Goal: Task Accomplishment & Management: Use online tool/utility

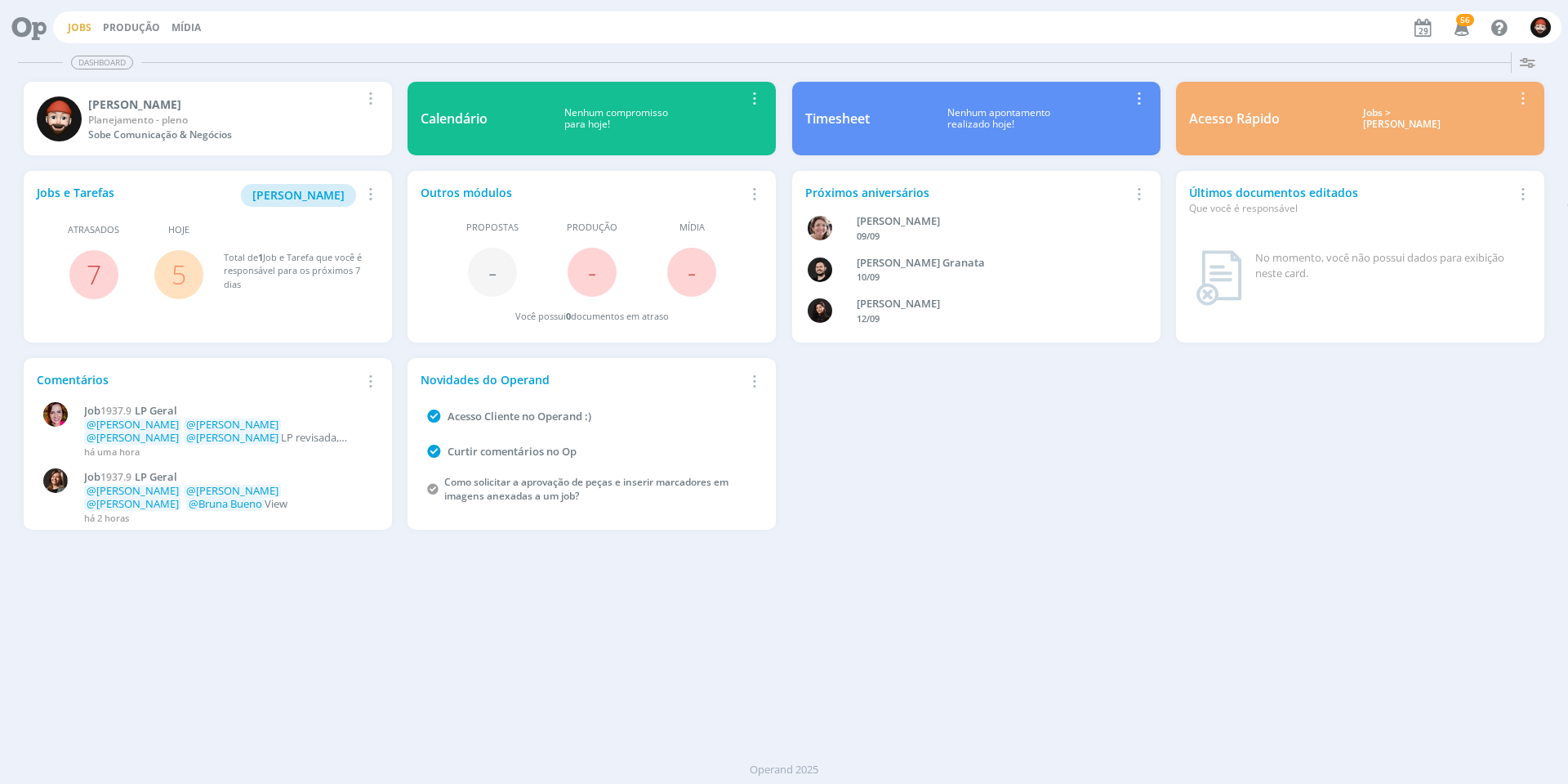
click at [84, 23] on link "Jobs" at bounding box center [80, 26] width 24 height 14
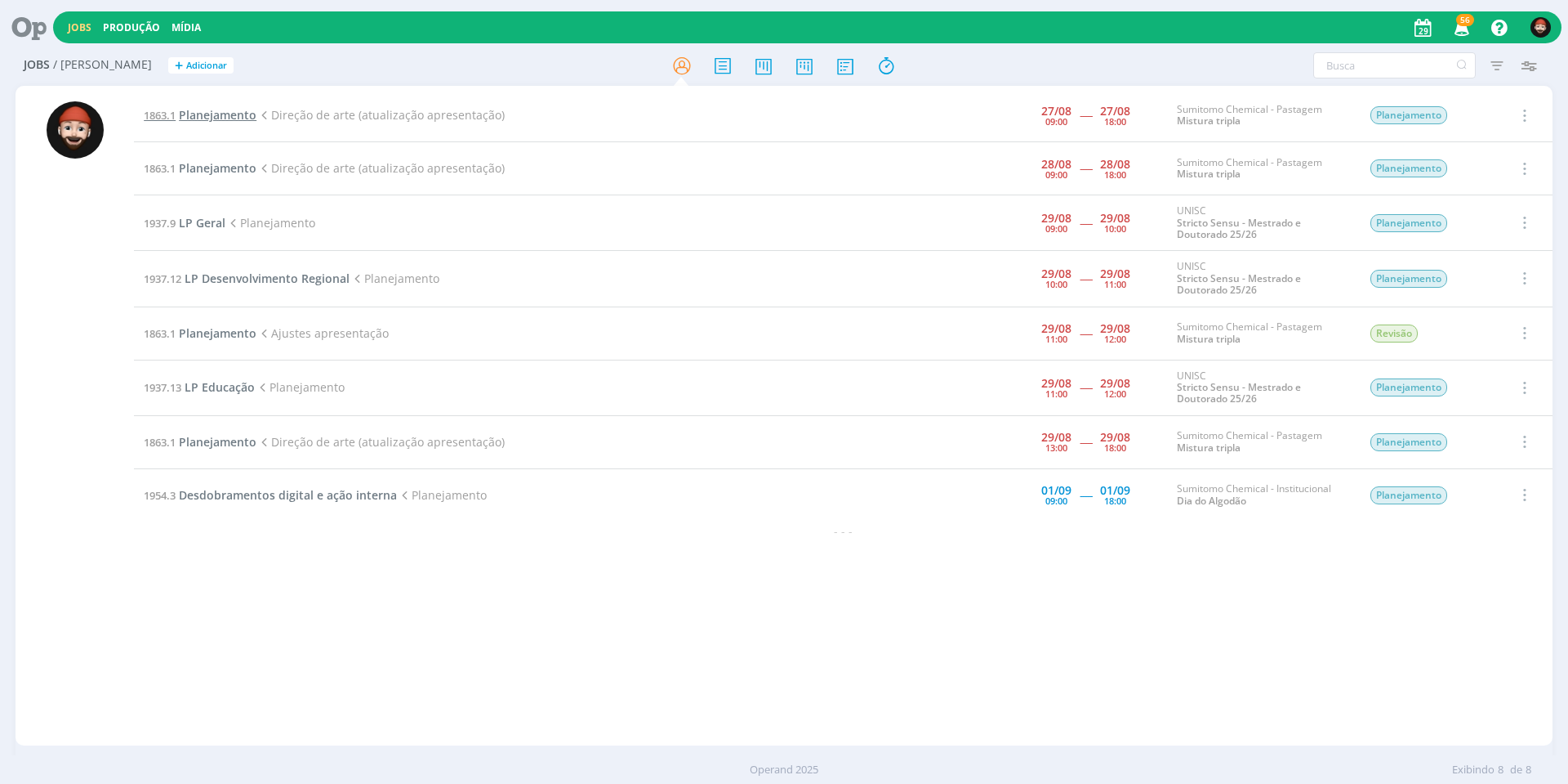
click at [224, 109] on span "Planejamento" at bounding box center [217, 114] width 77 height 15
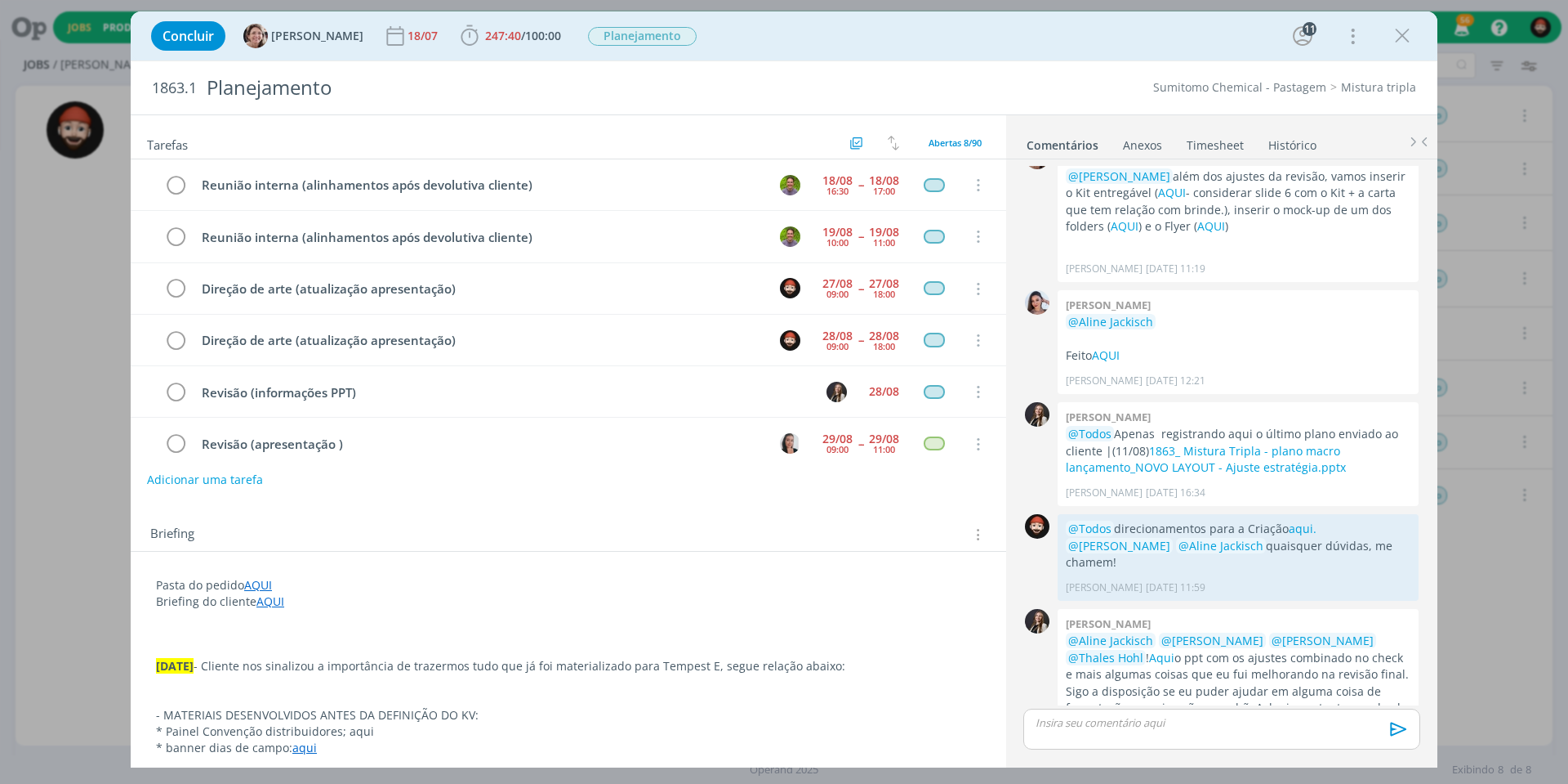
scroll to position [52, 0]
click at [1102, 724] on p "dialog" at bounding box center [1222, 722] width 370 height 15
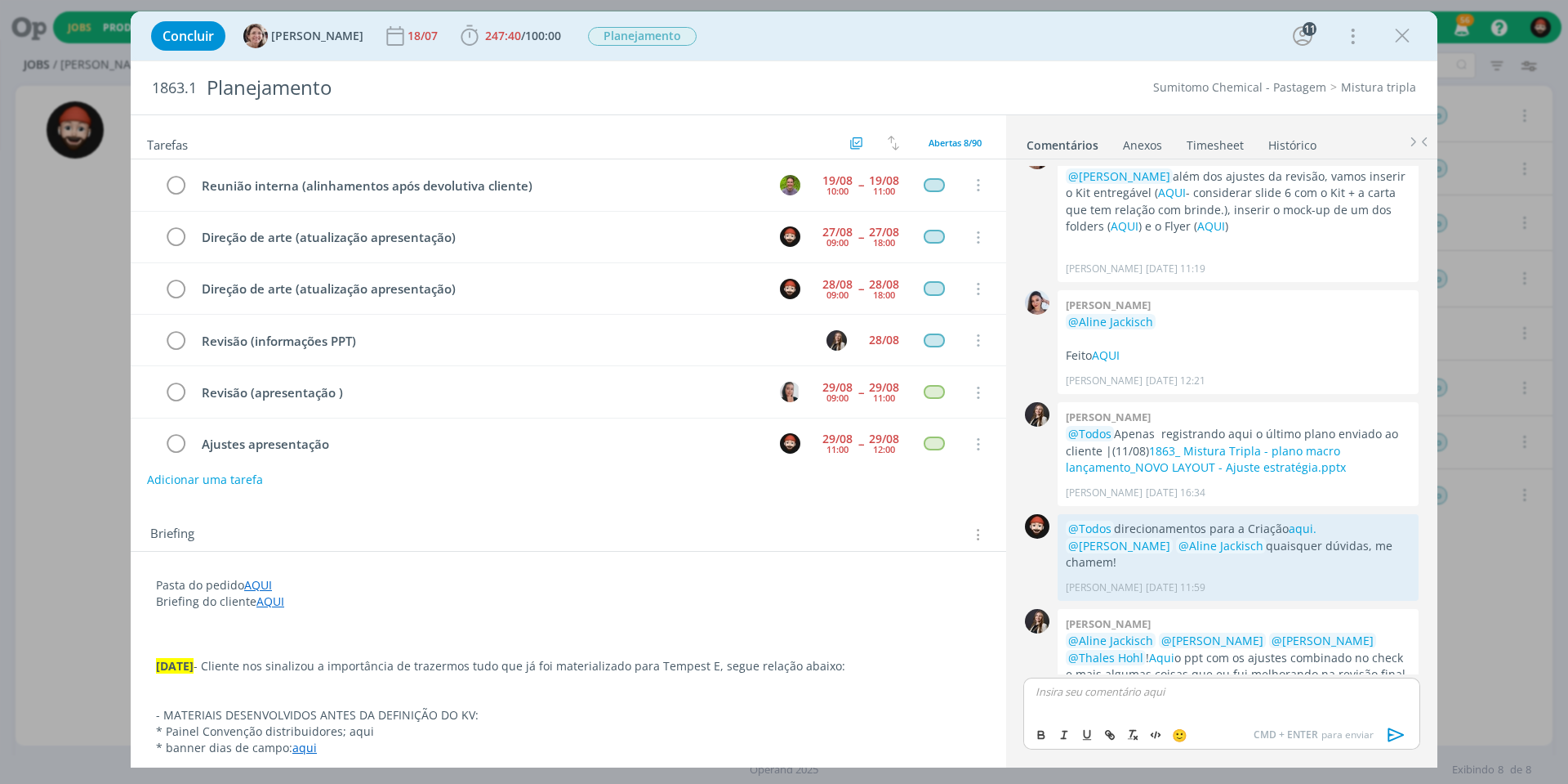
scroll to position [1971, 0]
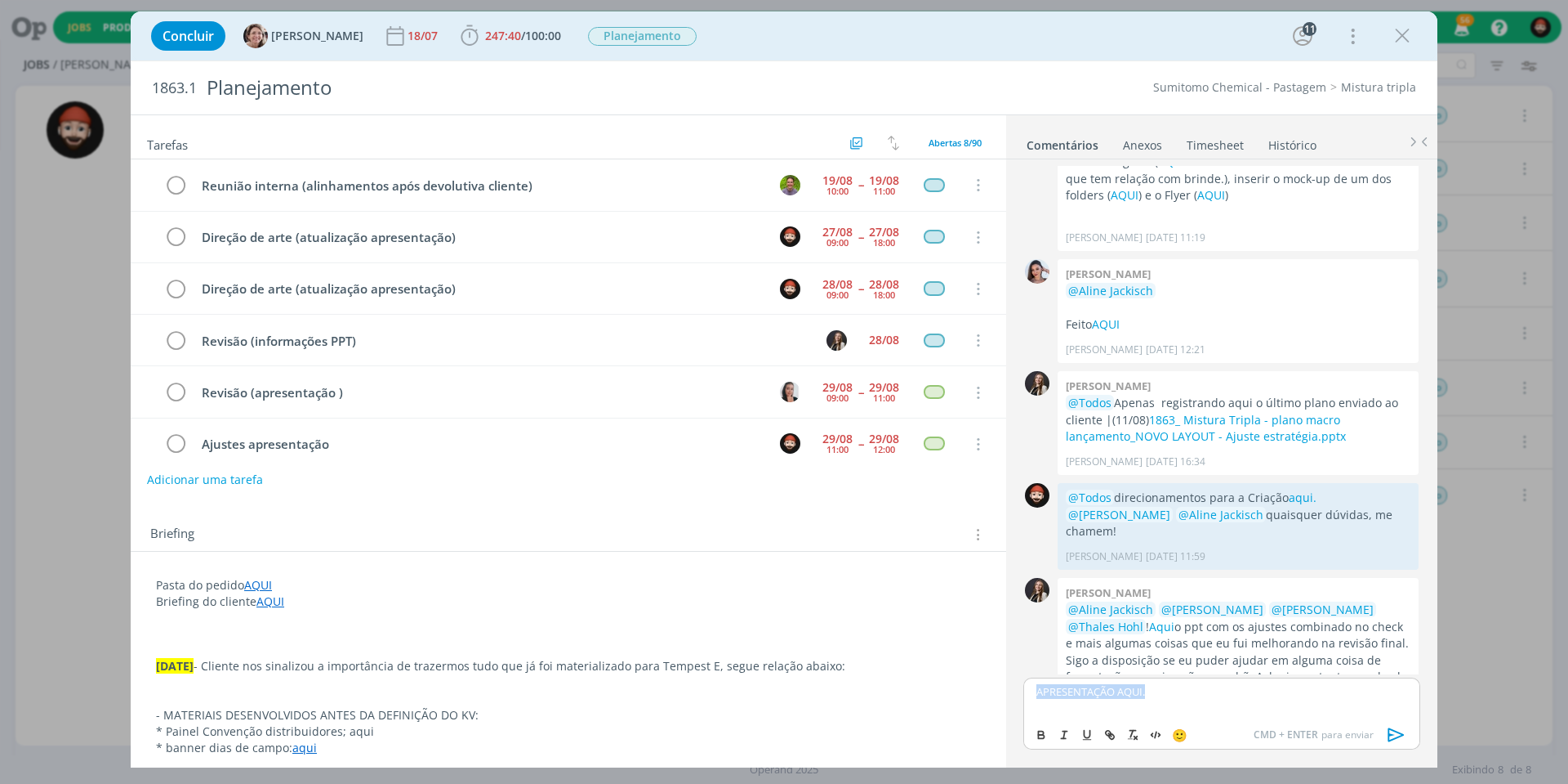
drag, startPoint x: 1160, startPoint y: 693, endPoint x: 953, endPoint y: 693, distance: 207.0
click at [953, 693] on div "Tarefas Usar Job de template Ordenar por: Prazo crescente Prazo decrescente Ord…" at bounding box center [784, 441] width 1307 height 653
drag, startPoint x: 1108, startPoint y: 689, endPoint x: 1159, endPoint y: 696, distance: 51.5
click at [1159, 696] on p "Apresentação aqui." at bounding box center [1222, 691] width 370 height 15
click at [1109, 734] on line "dialog" at bounding box center [1110, 736] width 4 height 4
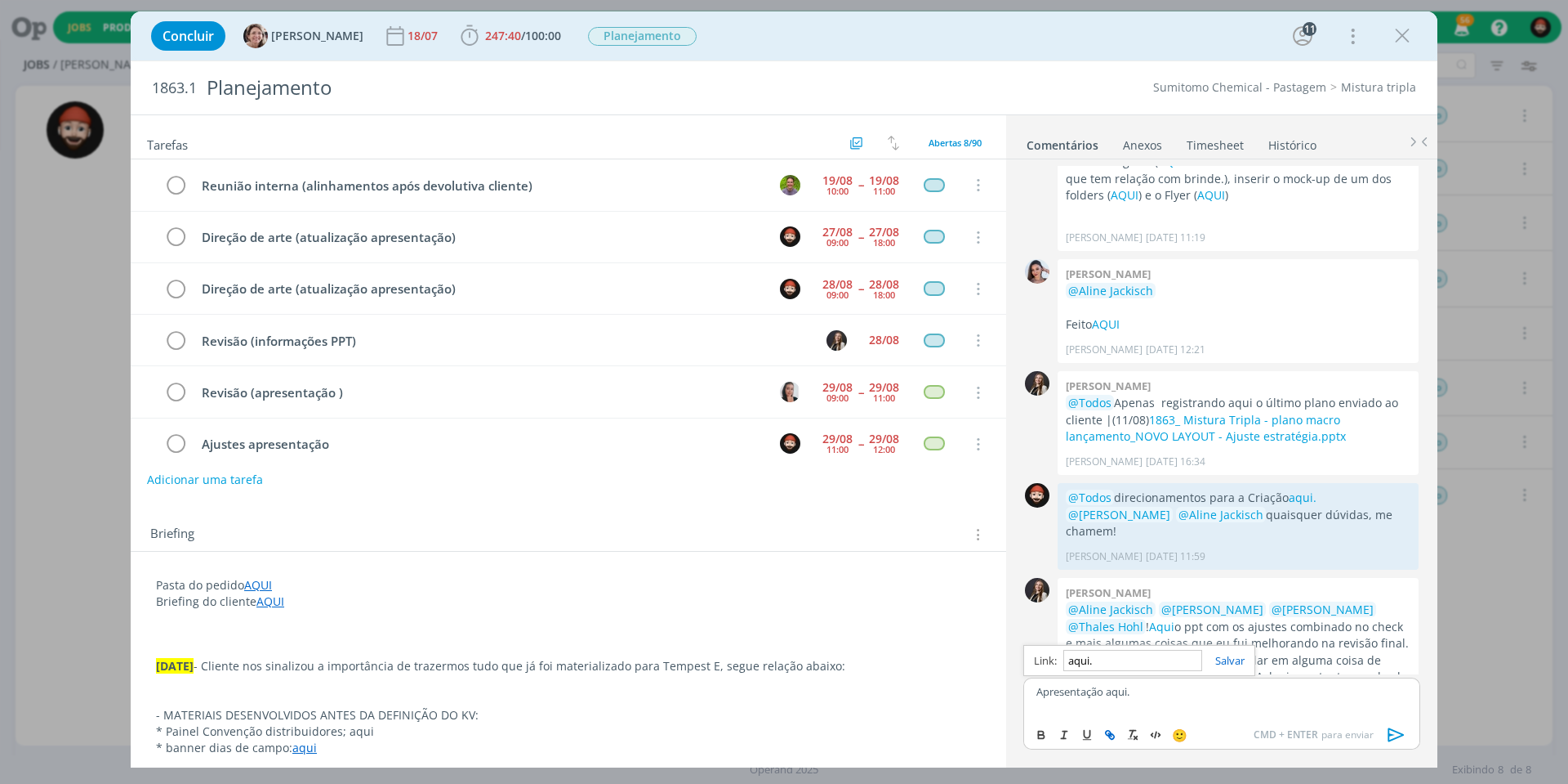
paste input "[URL][DOMAIN_NAME]"
type input "[URL][DOMAIN_NAME]"
click at [1221, 658] on link "dialog" at bounding box center [1223, 660] width 43 height 15
click at [1395, 737] on icon "dialog" at bounding box center [1396, 734] width 25 height 25
